Goal: Information Seeking & Learning: Learn about a topic

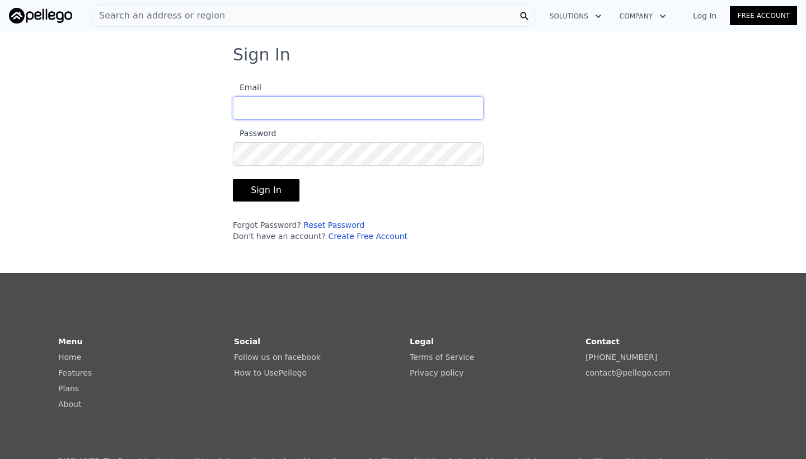
type input "[EMAIL_ADDRESS][DOMAIN_NAME]"
click at [264, 190] on button "Sign In" at bounding box center [266, 190] width 67 height 22
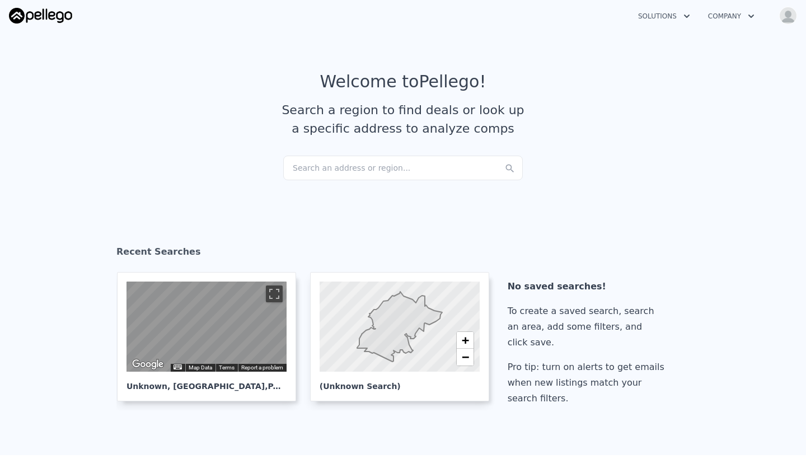
click at [311, 167] on div "Search an address or region..." at bounding box center [403, 168] width 240 height 25
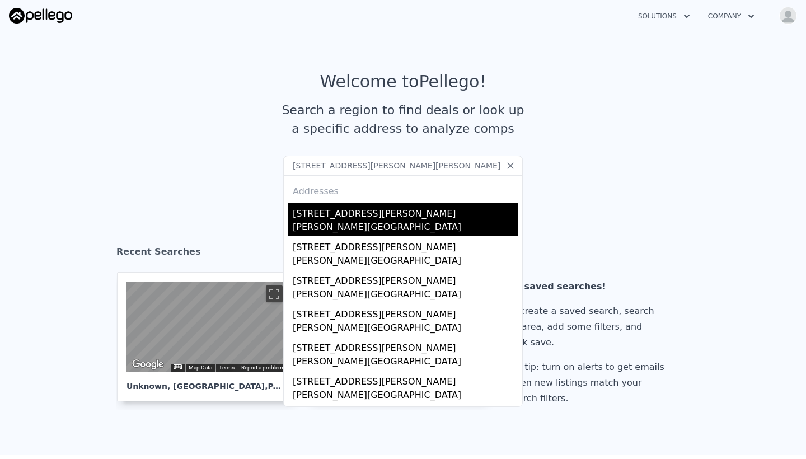
type input "[STREET_ADDRESS][PERSON_NAME][PERSON_NAME]"
click at [319, 214] on div "[STREET_ADDRESS][PERSON_NAME]" at bounding box center [405, 212] width 225 height 18
